Goal: Information Seeking & Learning: Learn about a topic

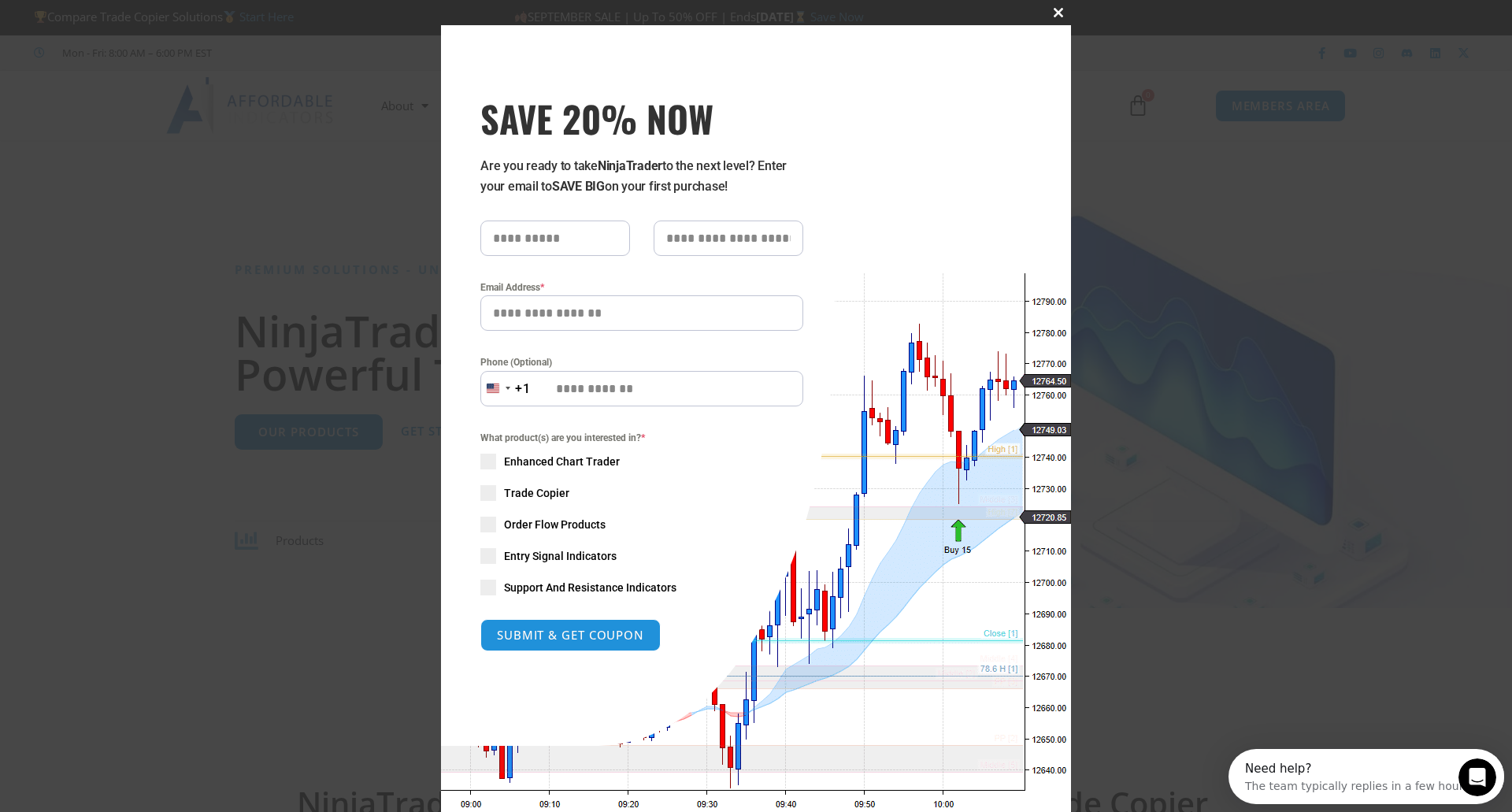
click at [1055, 7] on button "Close this module" at bounding box center [1058, 12] width 26 height 26
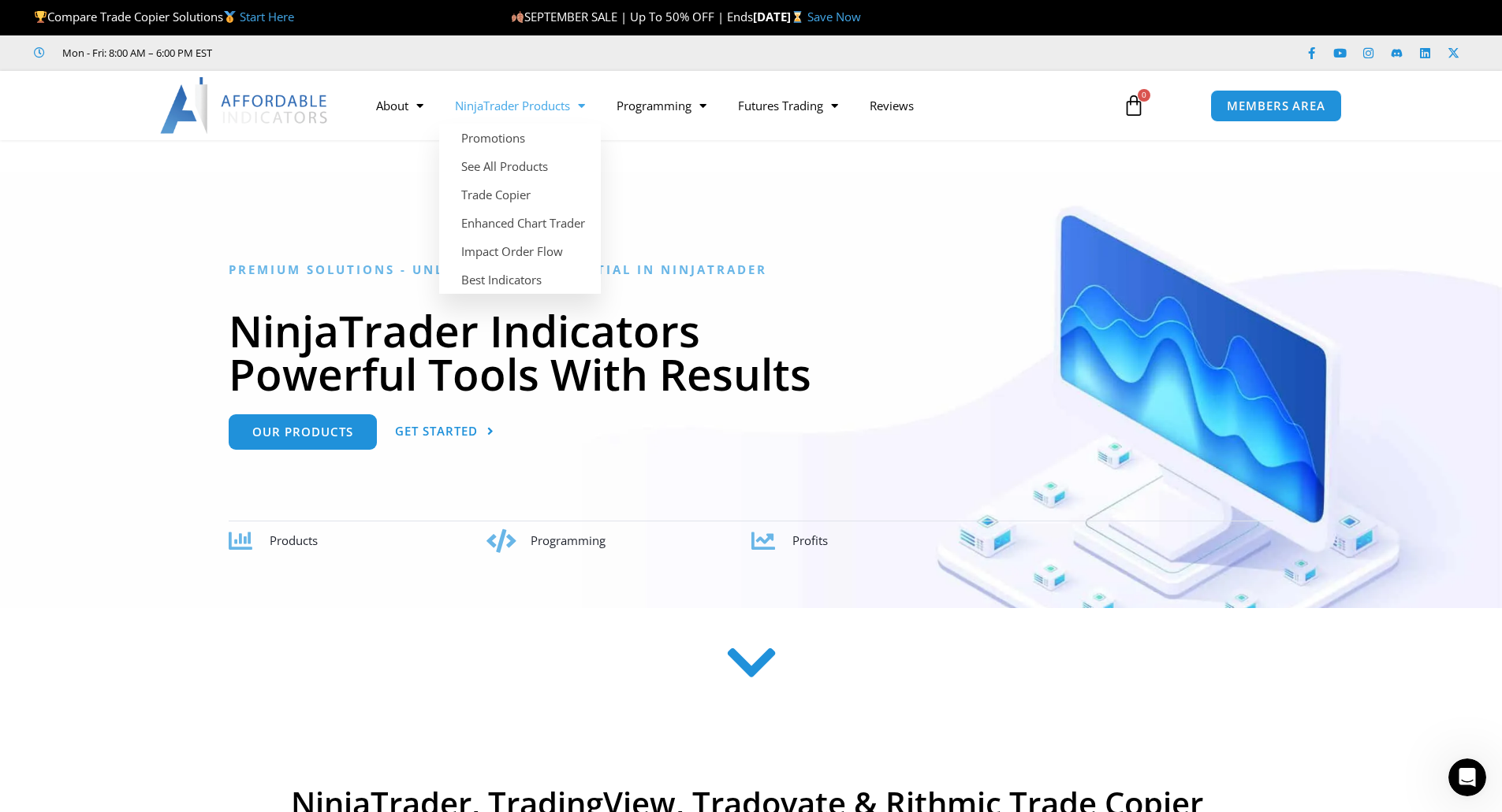
click at [574, 90] on link "NinjaTrader Products" at bounding box center [520, 106] width 162 height 36
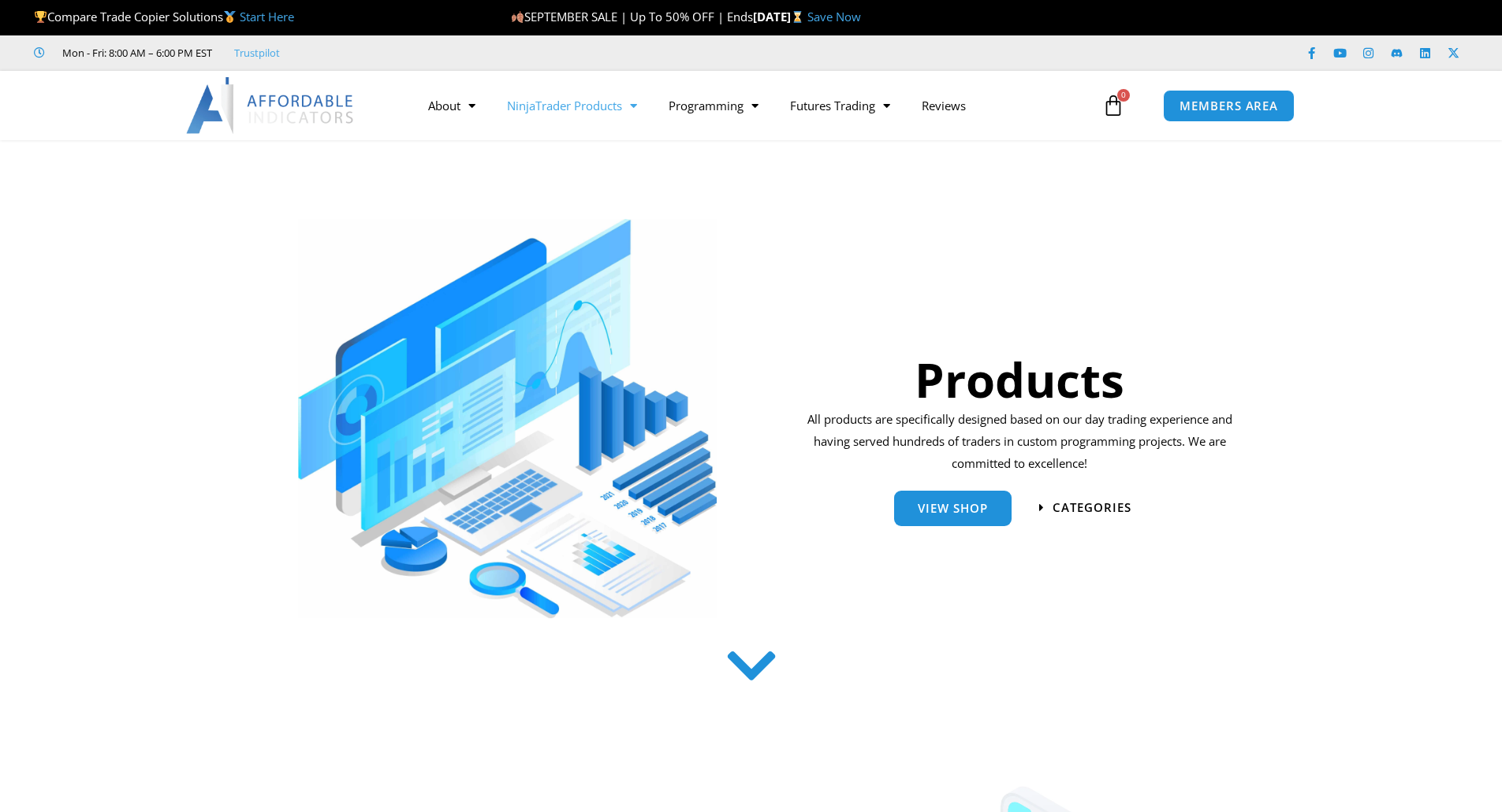
click at [561, 105] on link "NinjaTrader Products" at bounding box center [572, 106] width 162 height 36
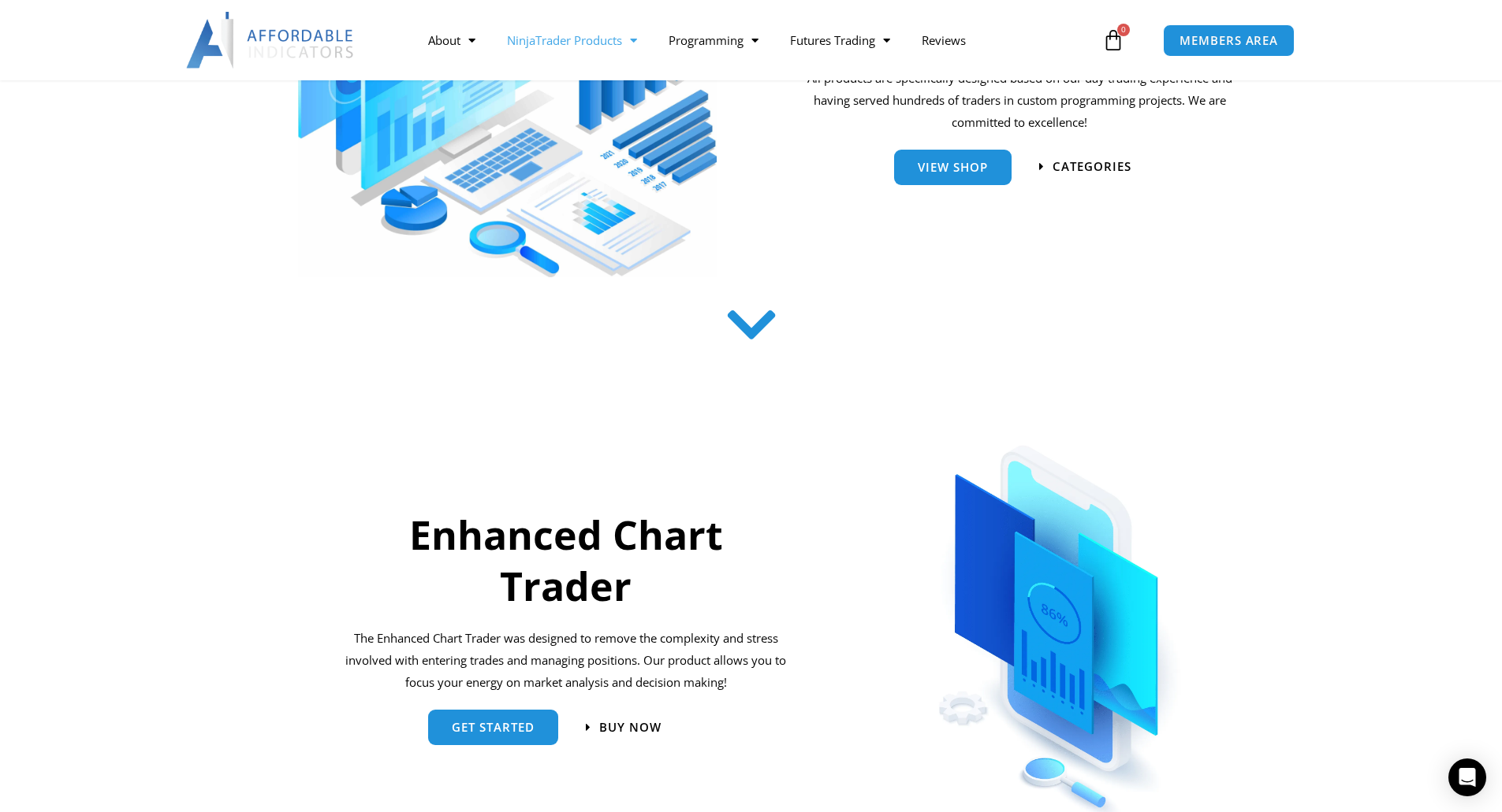
scroll to position [342, 0]
click at [1055, 168] on span "categories" at bounding box center [1092, 166] width 87 height 13
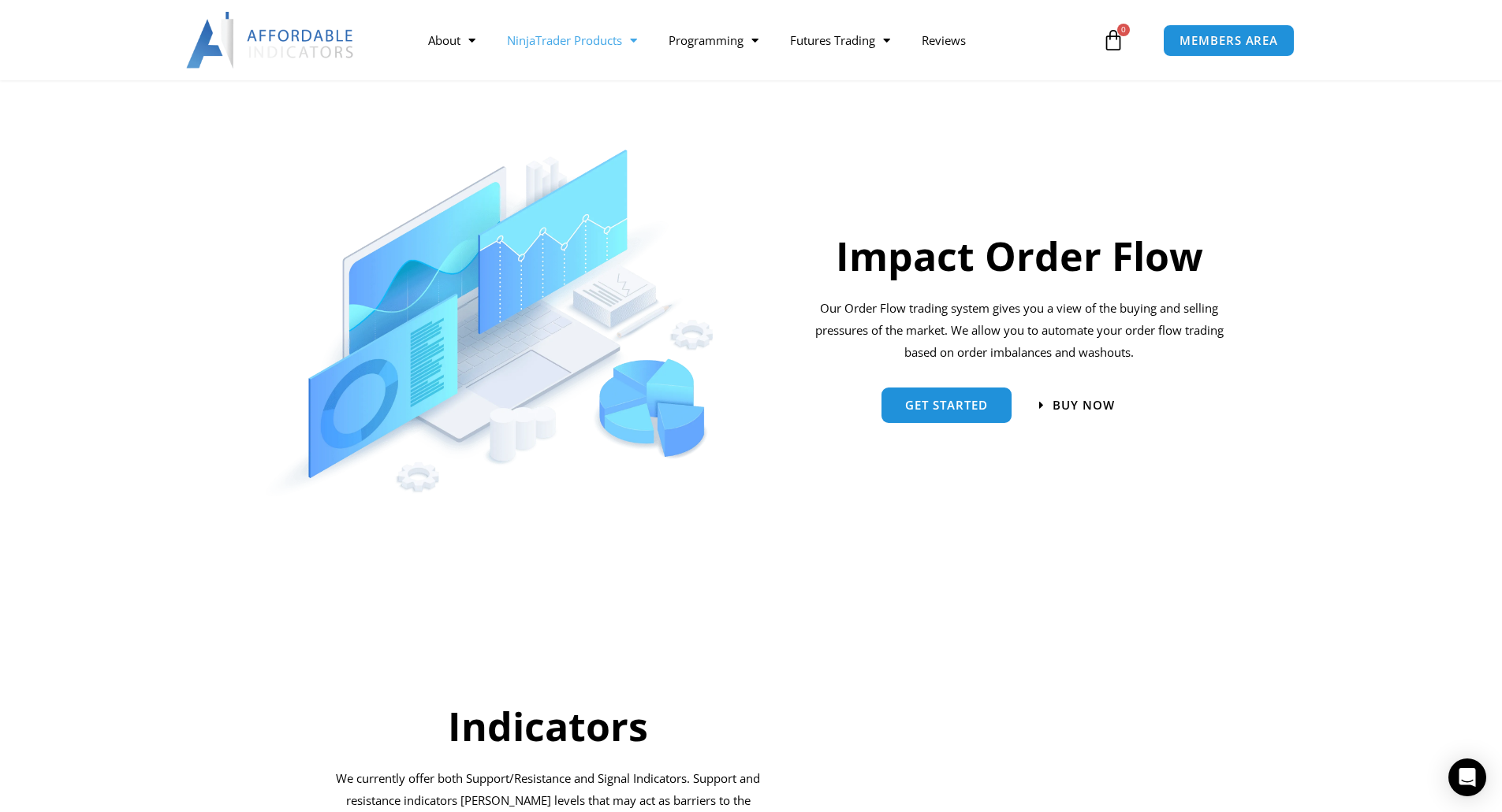
scroll to position [1098, 0]
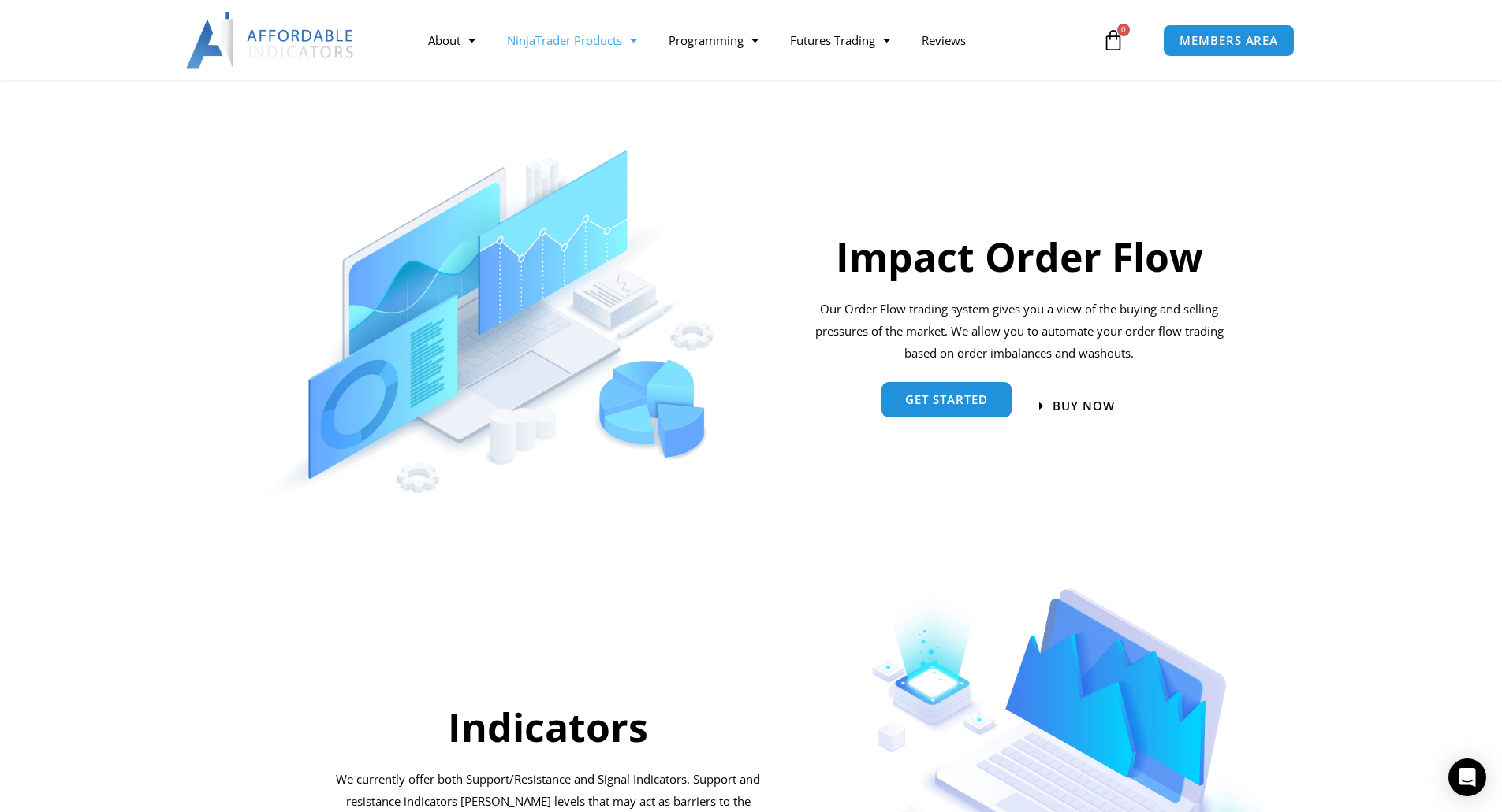
click at [939, 393] on link "Get started" at bounding box center [946, 400] width 130 height 35
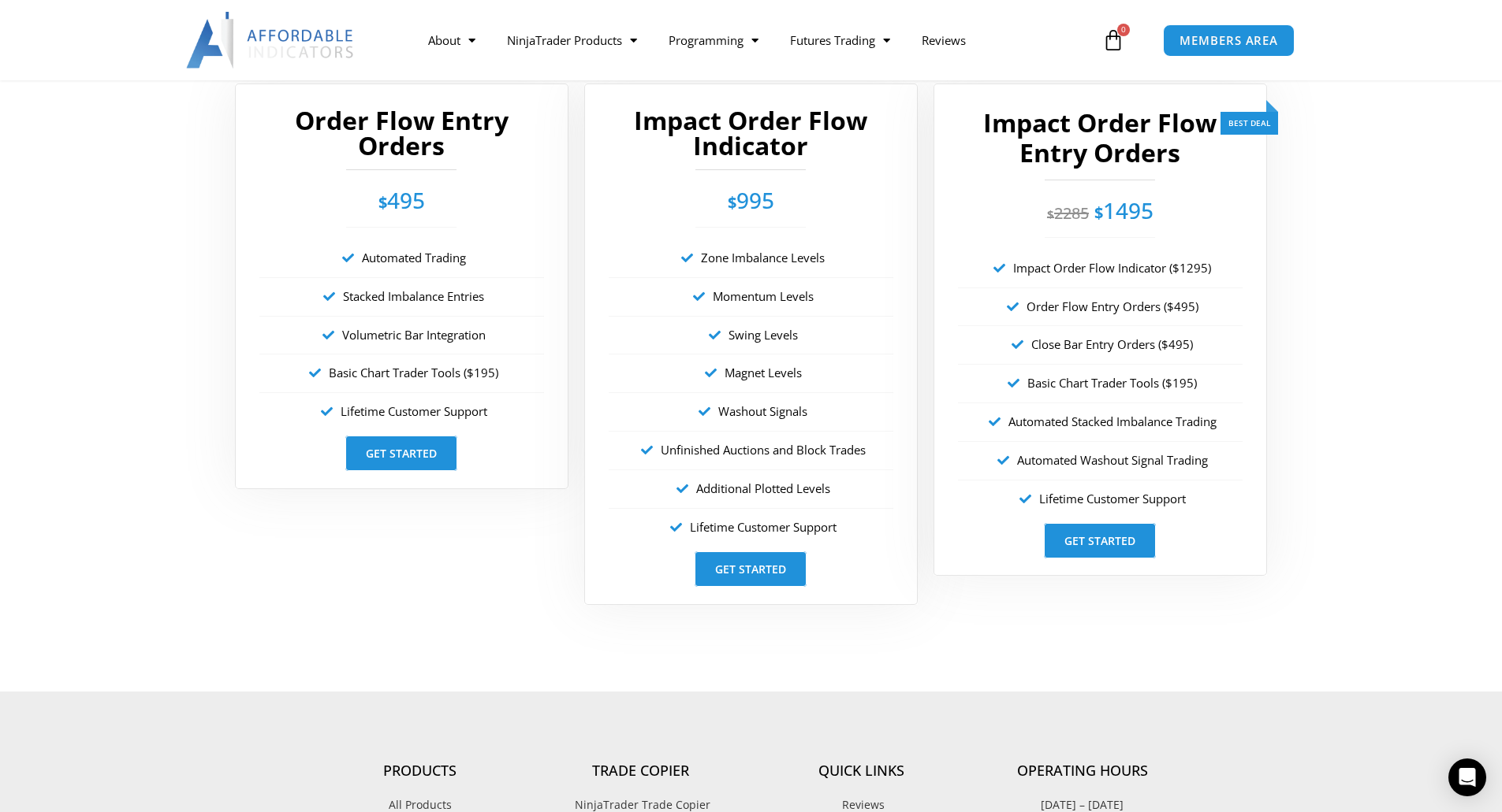
scroll to position [2772, 0]
